Goal: Information Seeking & Learning: Learn about a topic

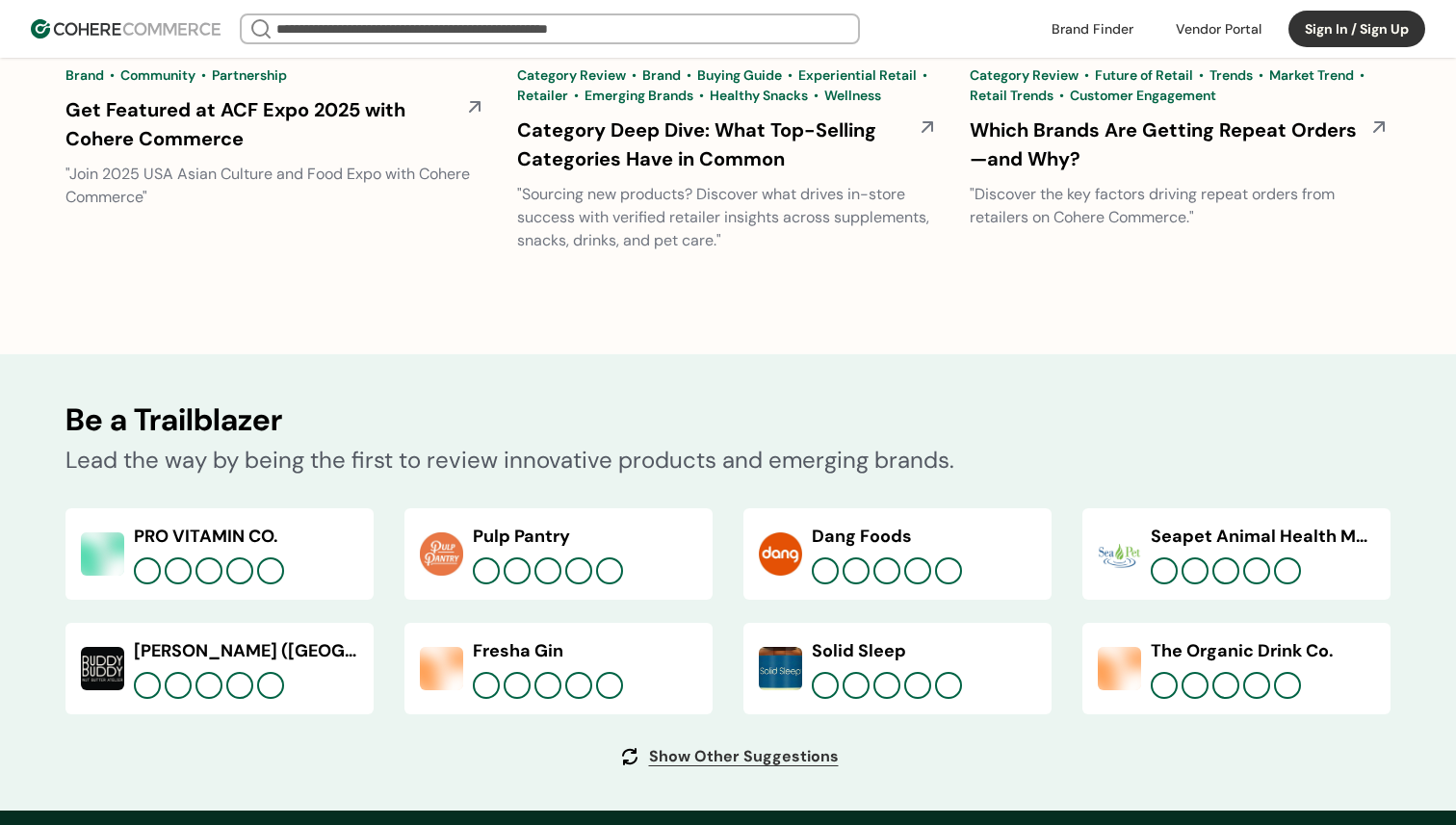
scroll to position [7360, 0]
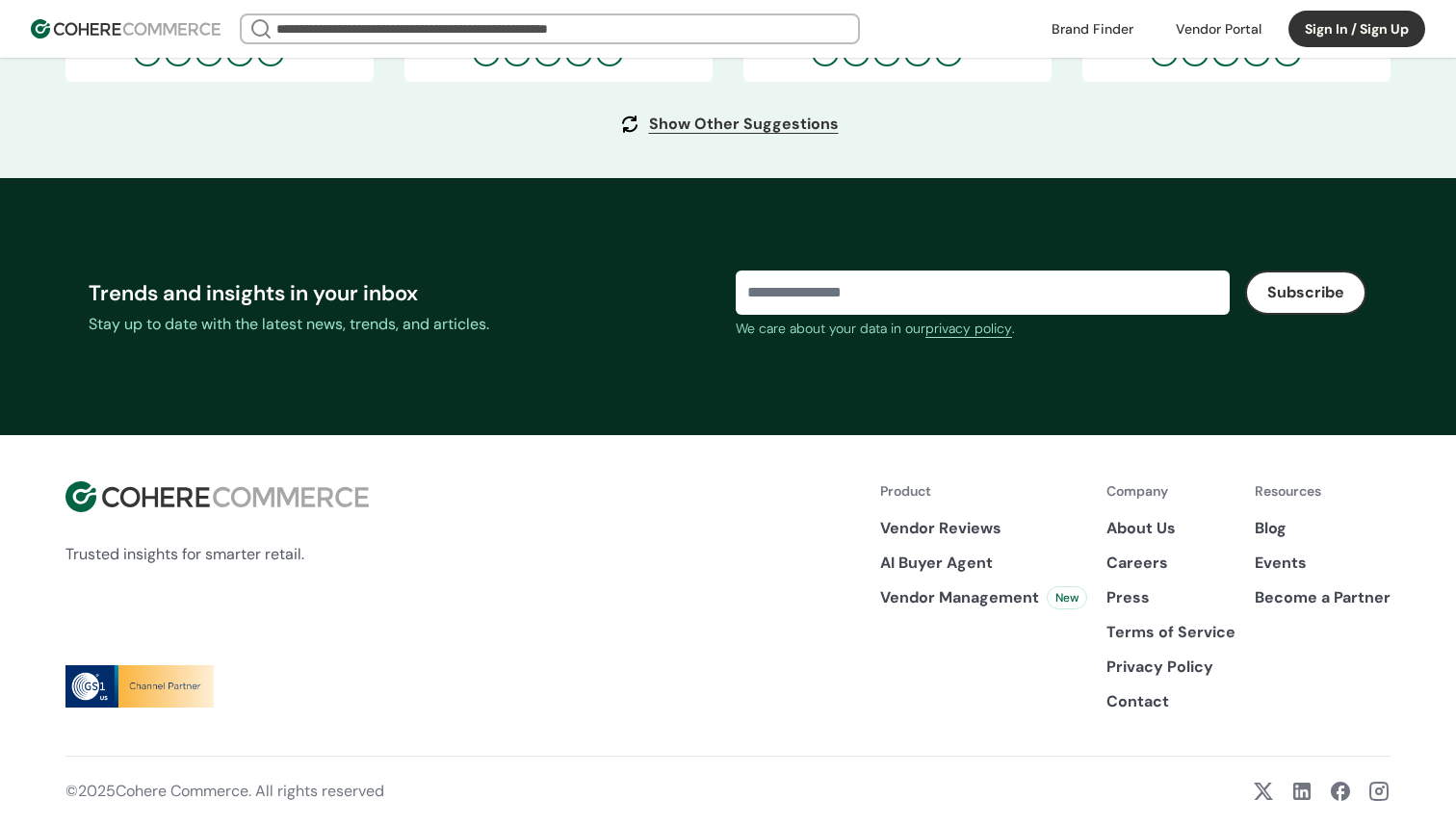
click at [1127, 565] on link "Careers" at bounding box center [1171, 563] width 129 height 23
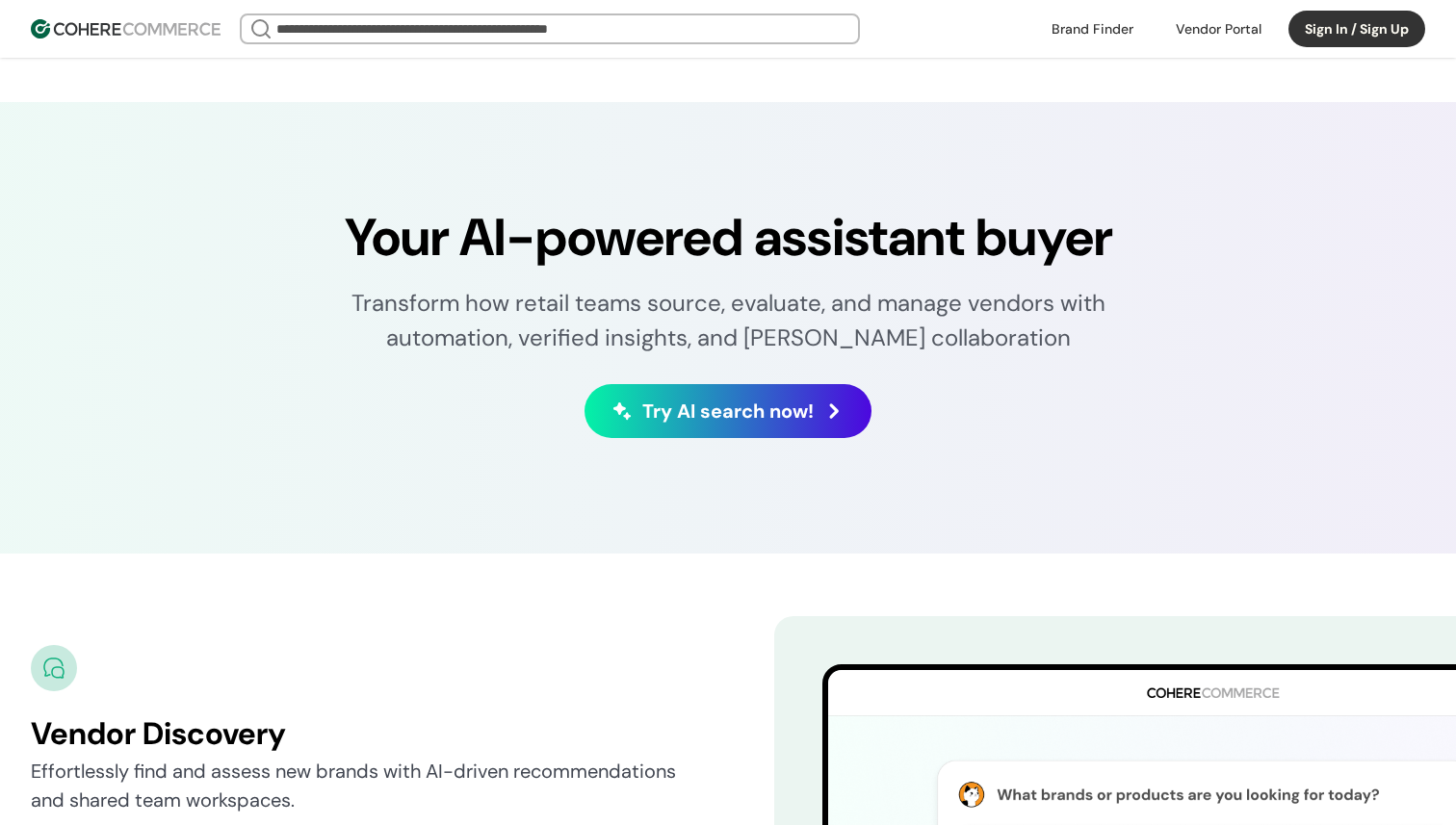
scroll to position [3542, 0]
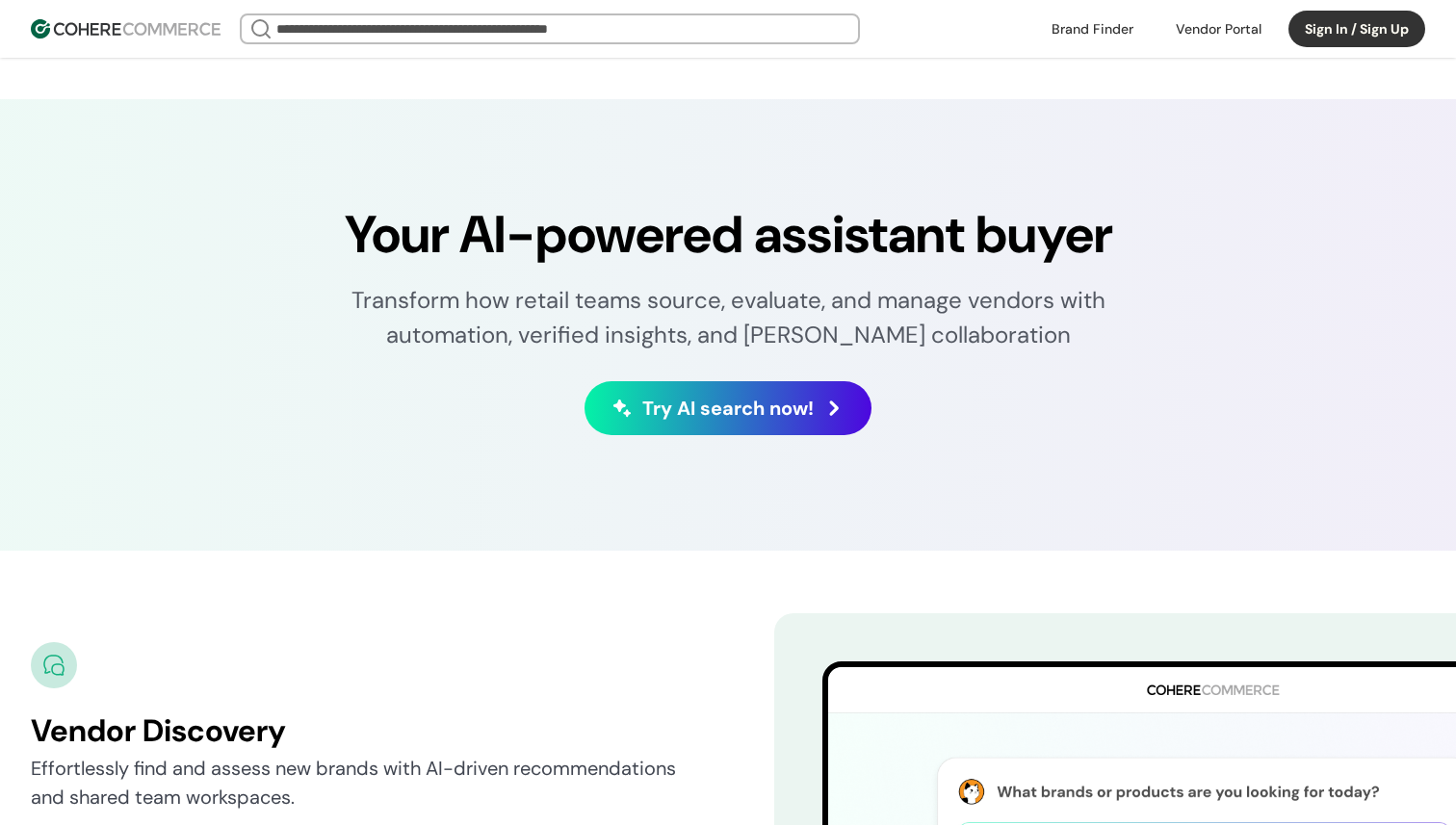
click at [818, 409] on button "Try AI search now!" at bounding box center [728, 408] width 287 height 54
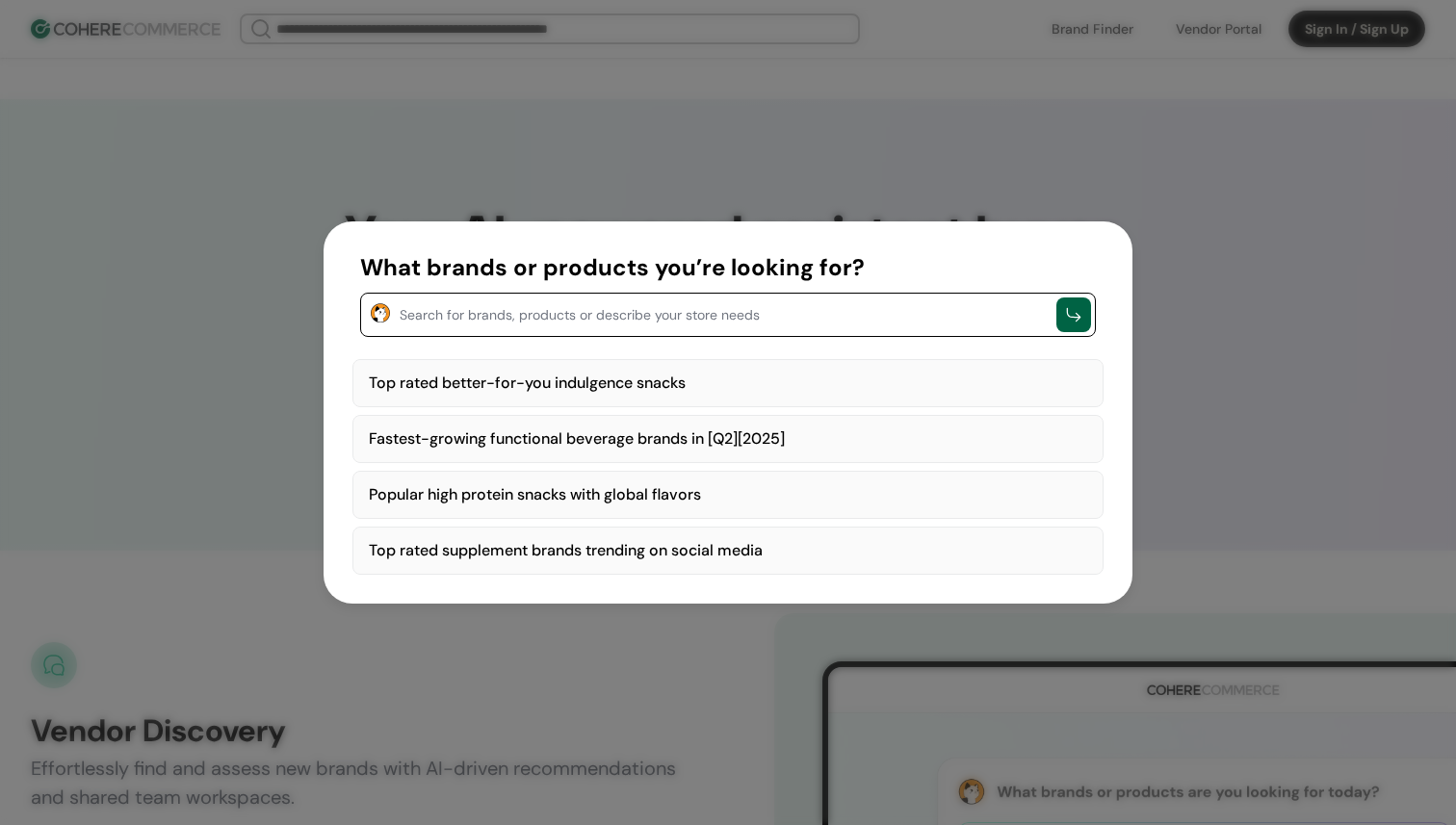
click at [654, 391] on div "Top rated better-for-you indulgence snacks" at bounding box center [728, 382] width 751 height 48
type textarea "**********"
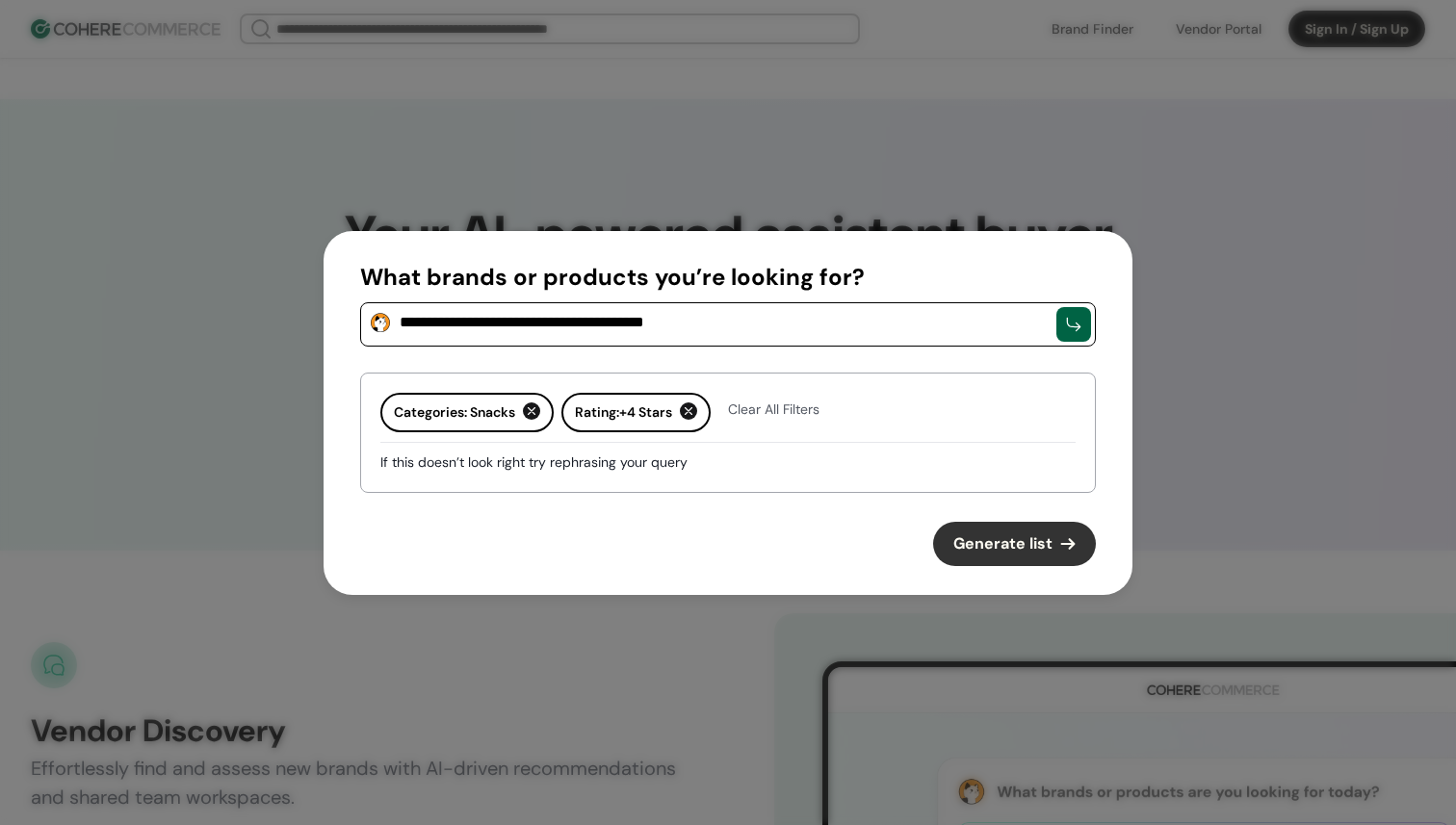
click at [1002, 531] on button "Generate list" at bounding box center [1014, 543] width 162 height 44
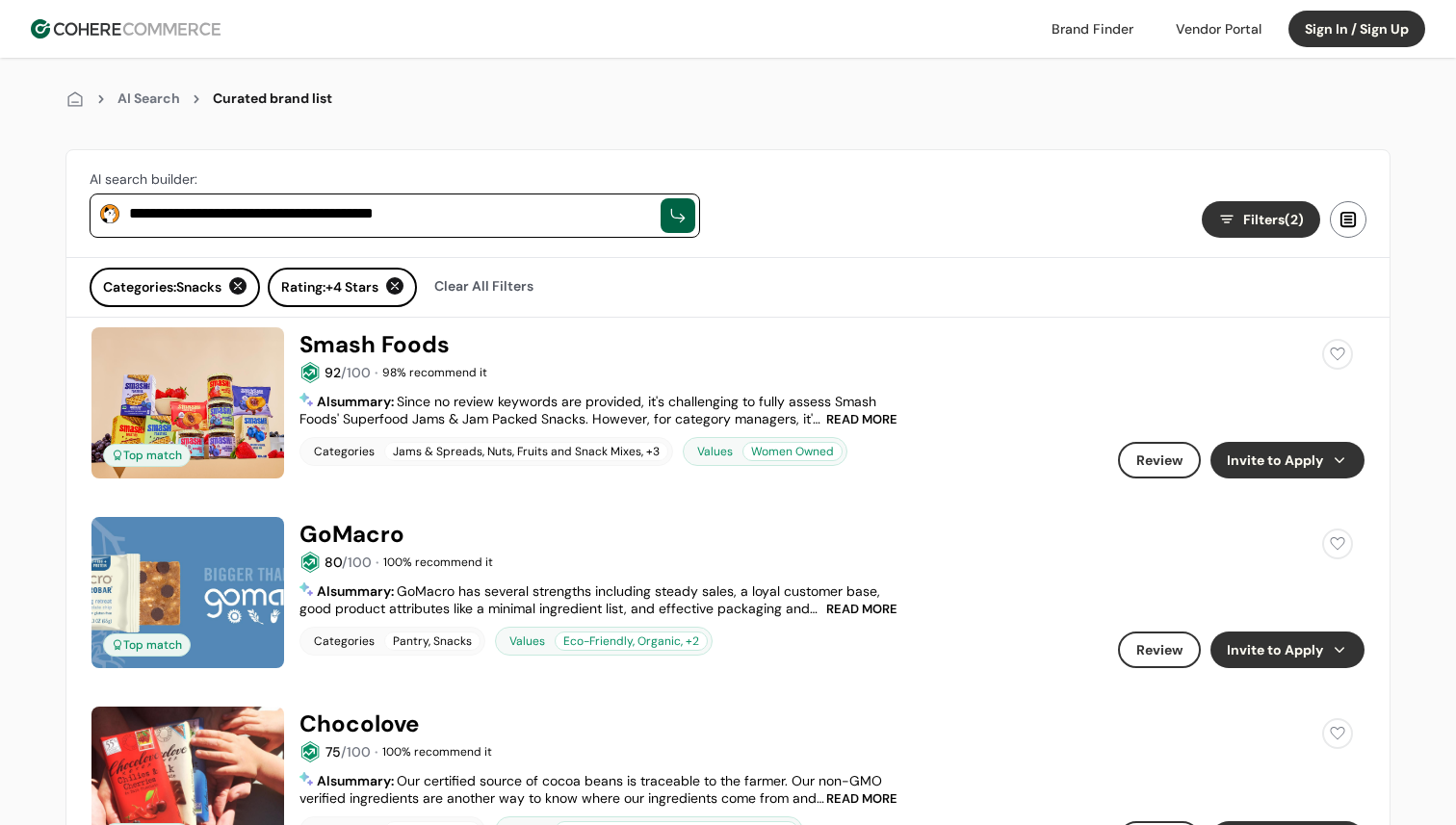
click at [78, 31] on img at bounding box center [126, 29] width 190 height 20
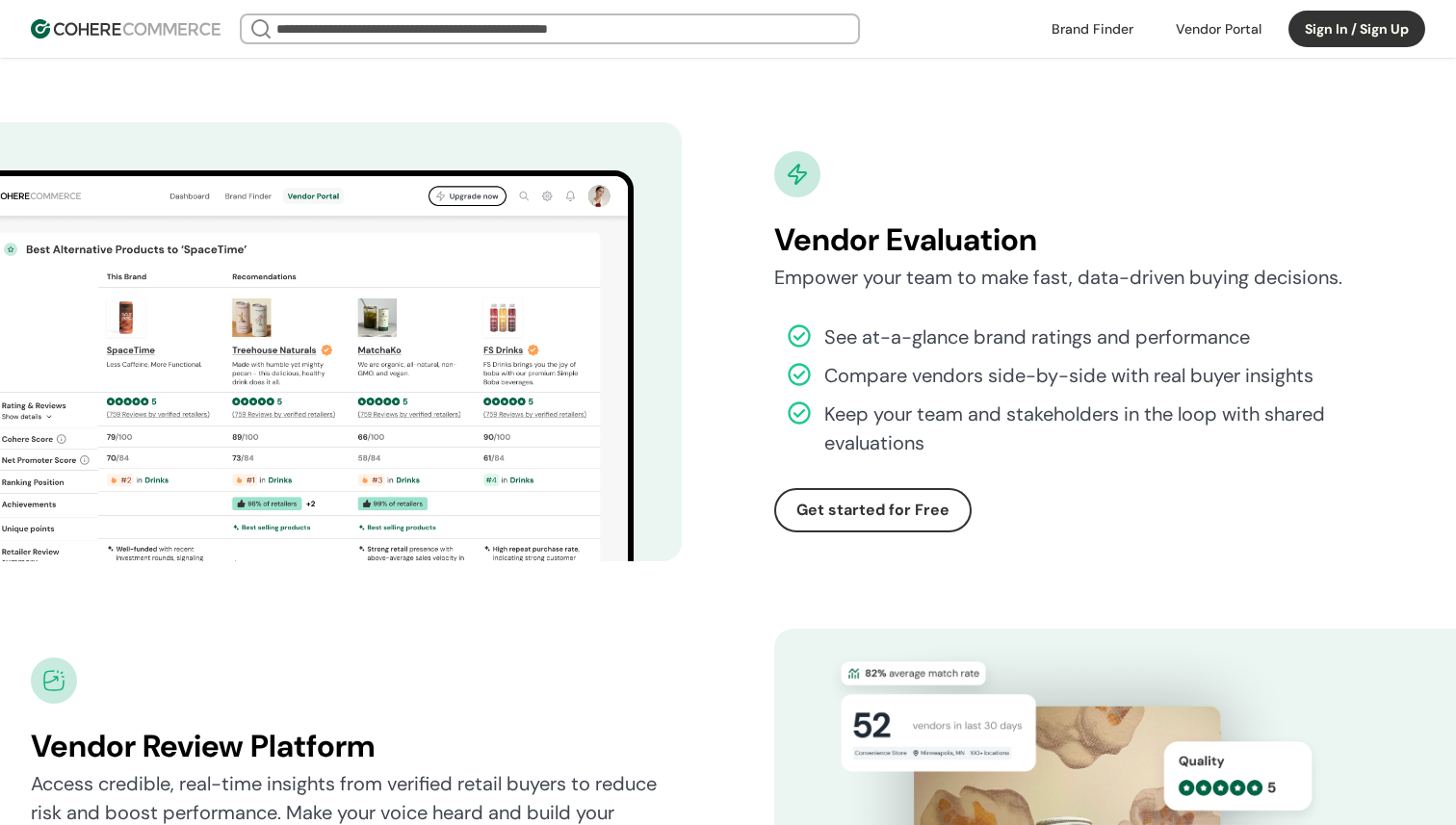
scroll to position [4624, 0]
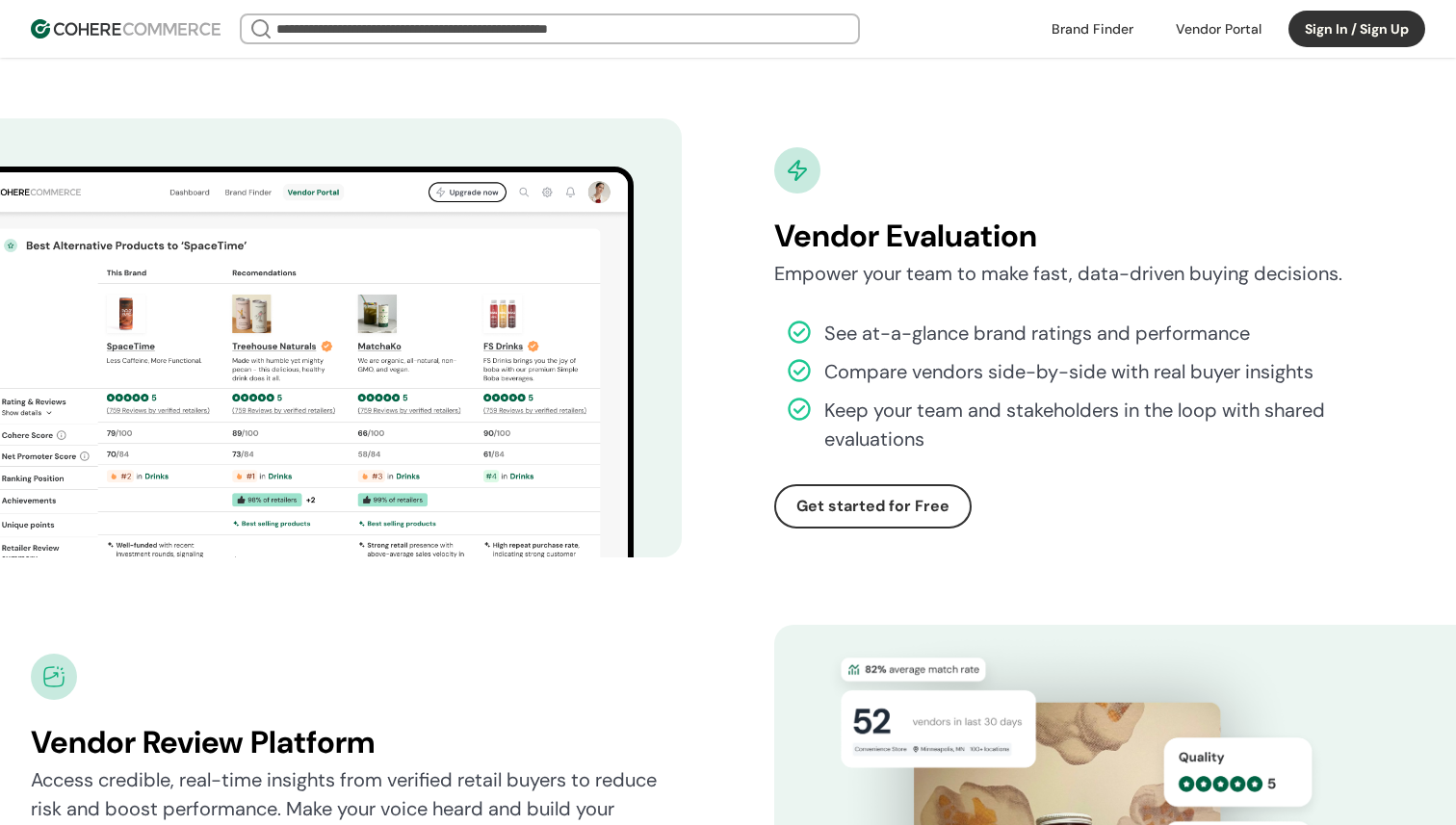
click at [849, 498] on link "button" at bounding box center [873, 505] width 194 height 40
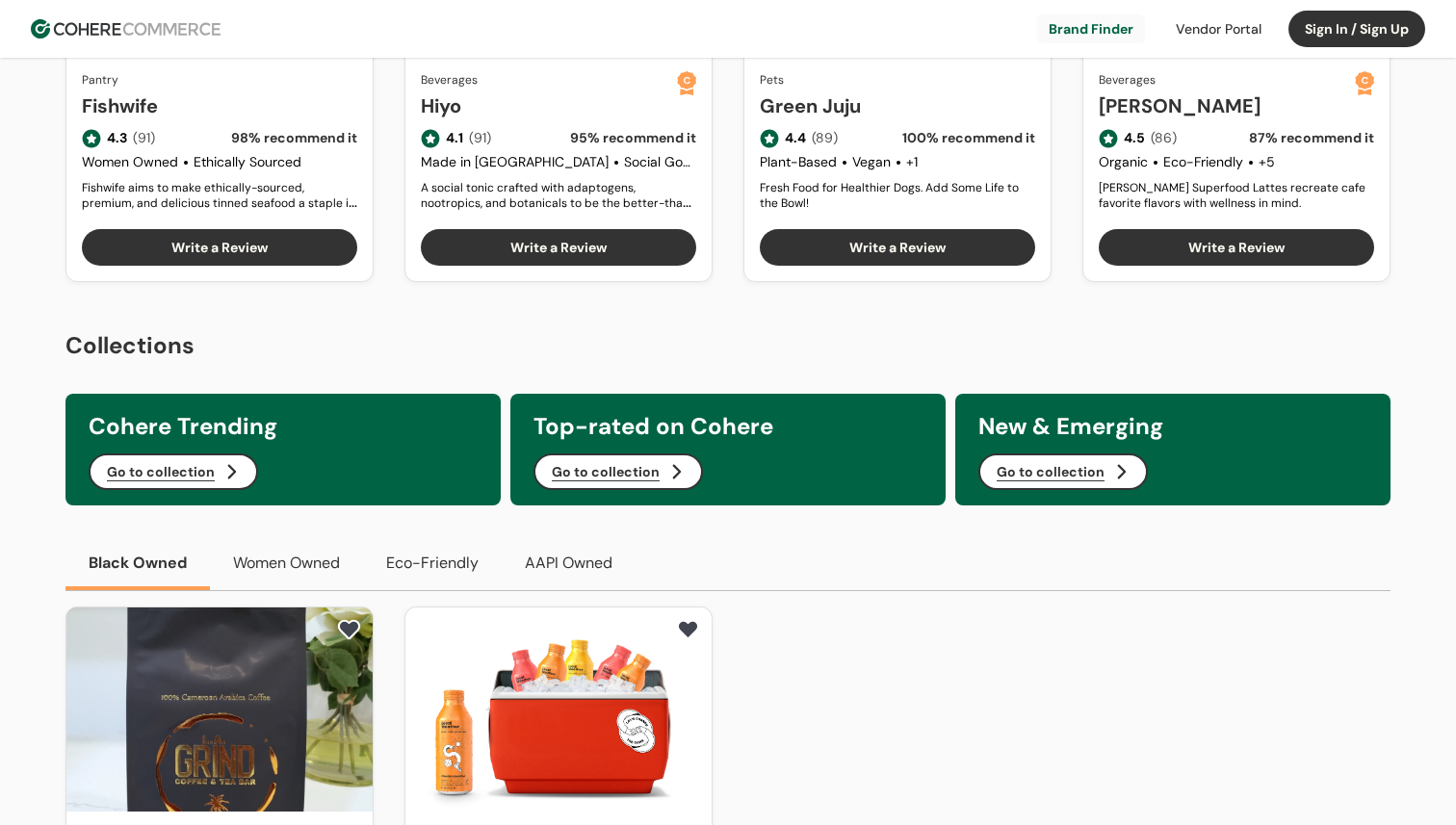
scroll to position [463, 0]
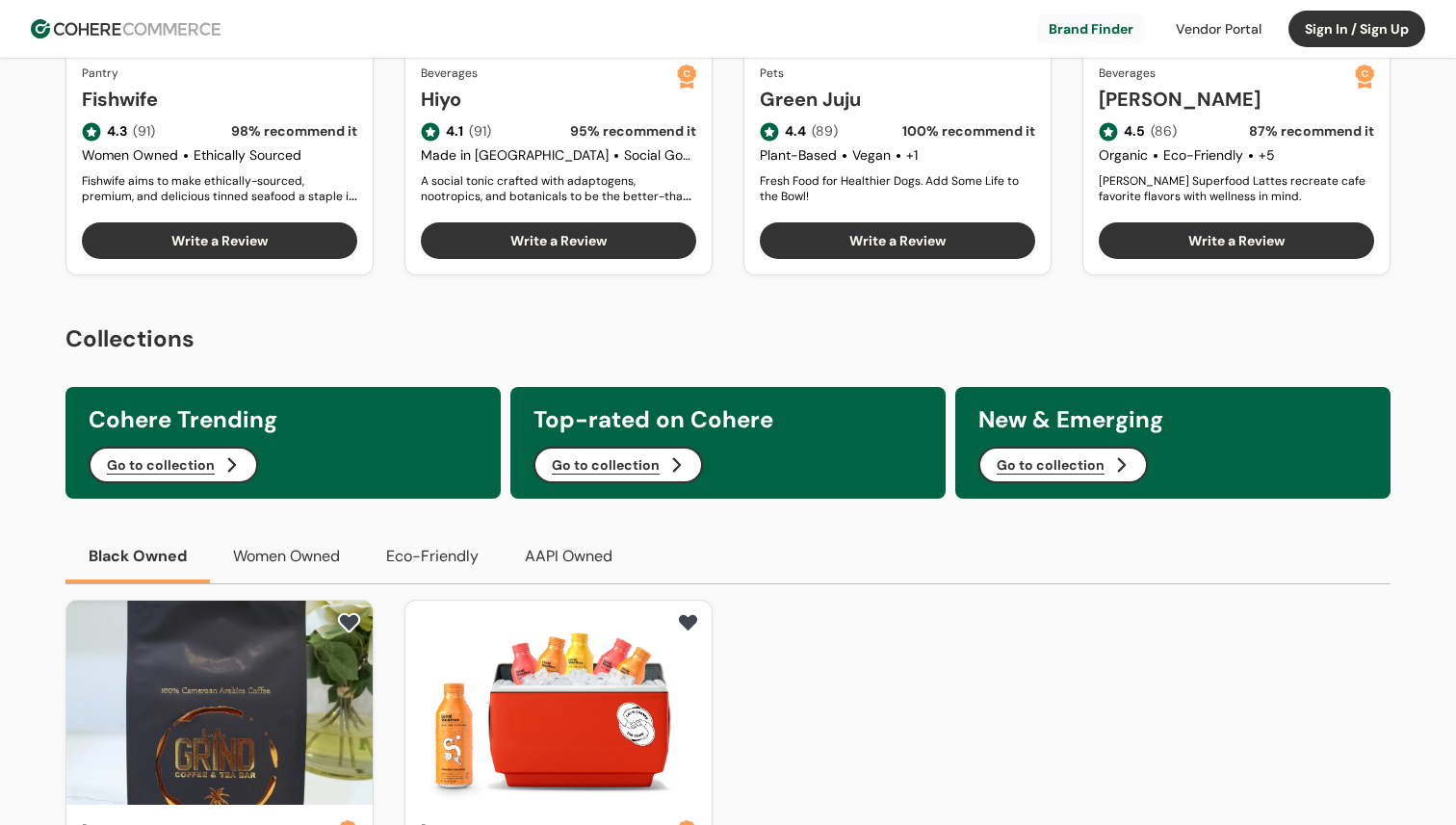
click at [621, 470] on button "Go to collection" at bounding box center [618, 464] width 169 height 36
